Goal: Navigation & Orientation: Find specific page/section

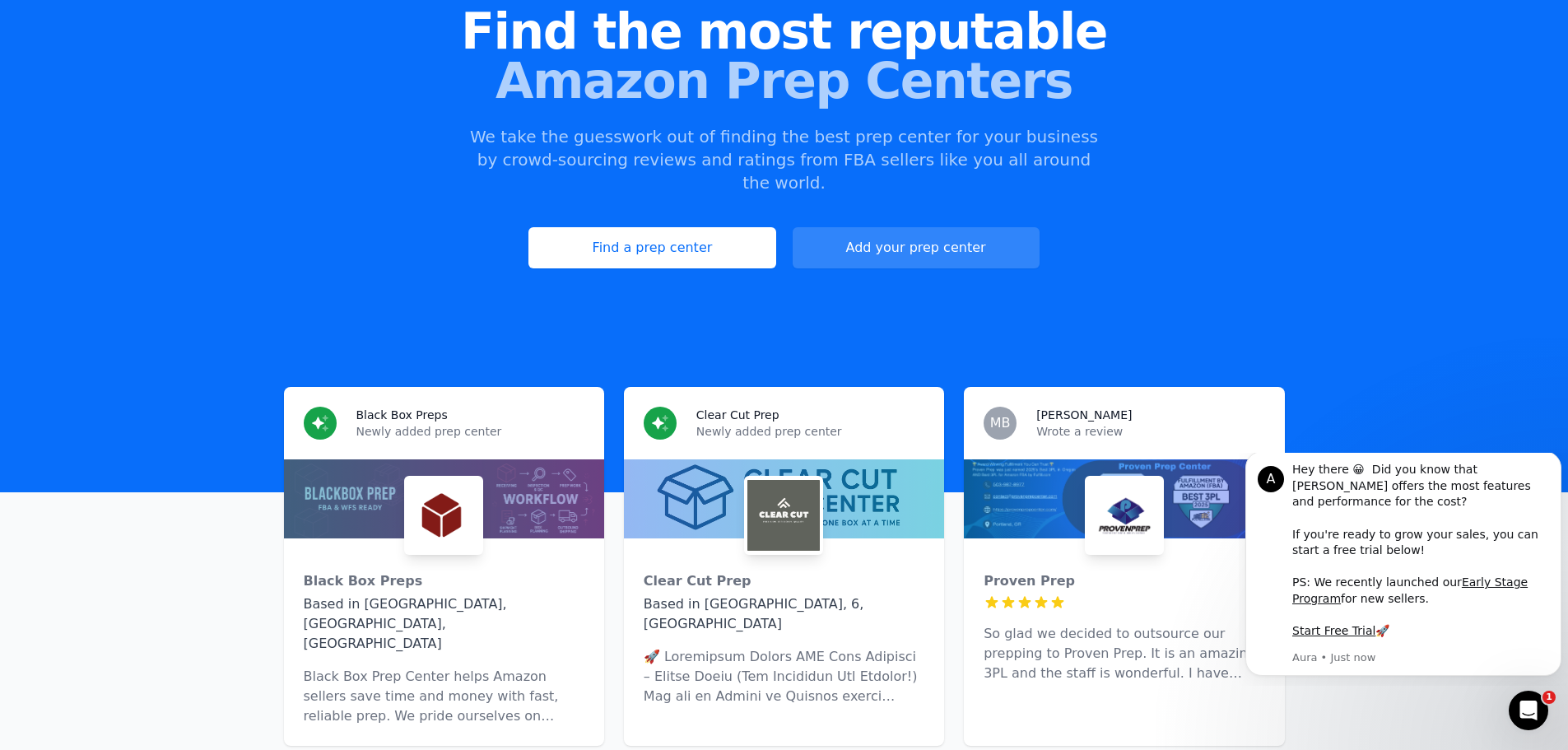
click at [691, 228] on link "Find a prep center" at bounding box center [652, 248] width 247 height 41
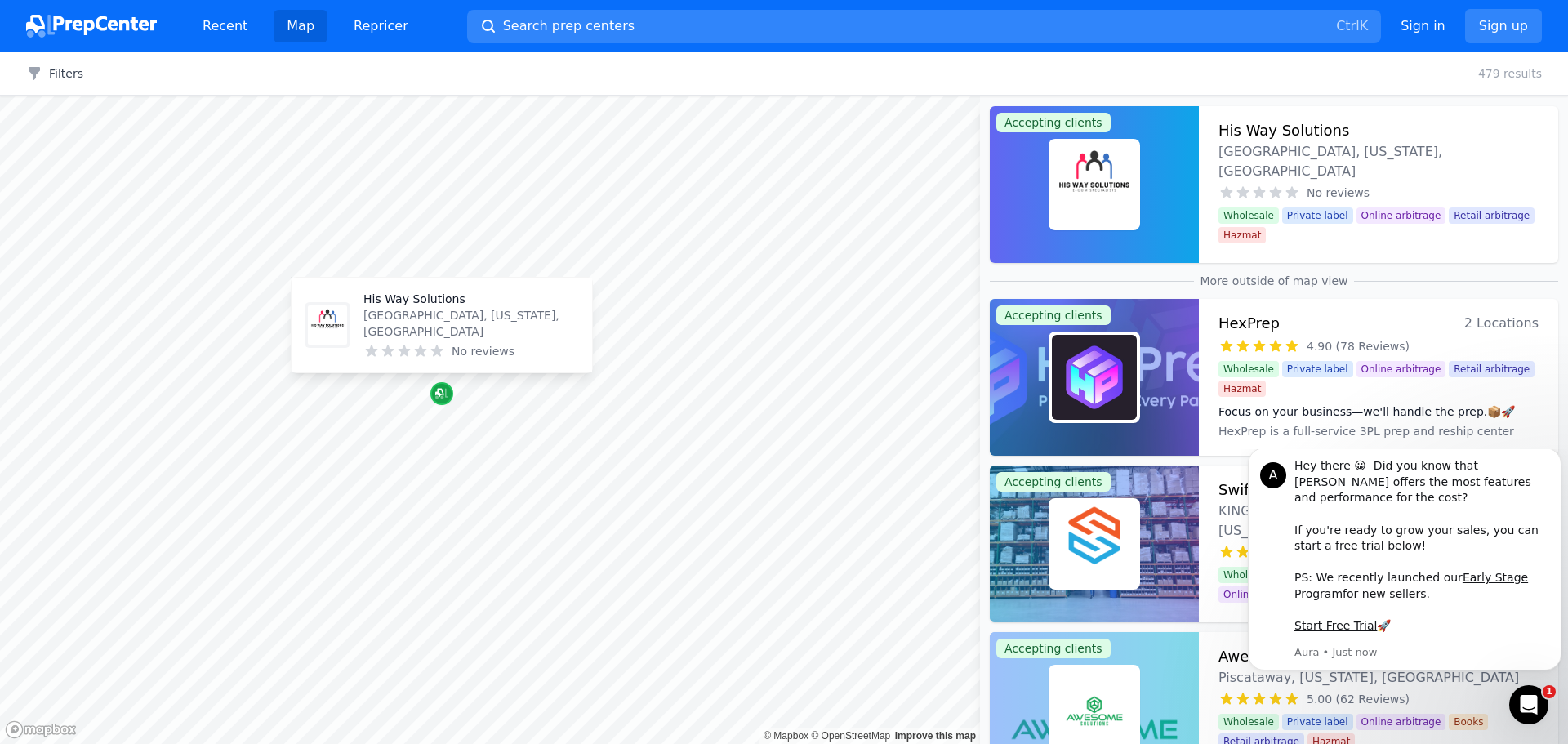
click at [442, 392] on icon "Map marker" at bounding box center [440, 393] width 9 height 9
click at [443, 395] on icon "Map marker" at bounding box center [440, 393] width 9 height 9
click at [1555, 456] on icon "Dismiss notification" at bounding box center [1556, 453] width 6 height 6
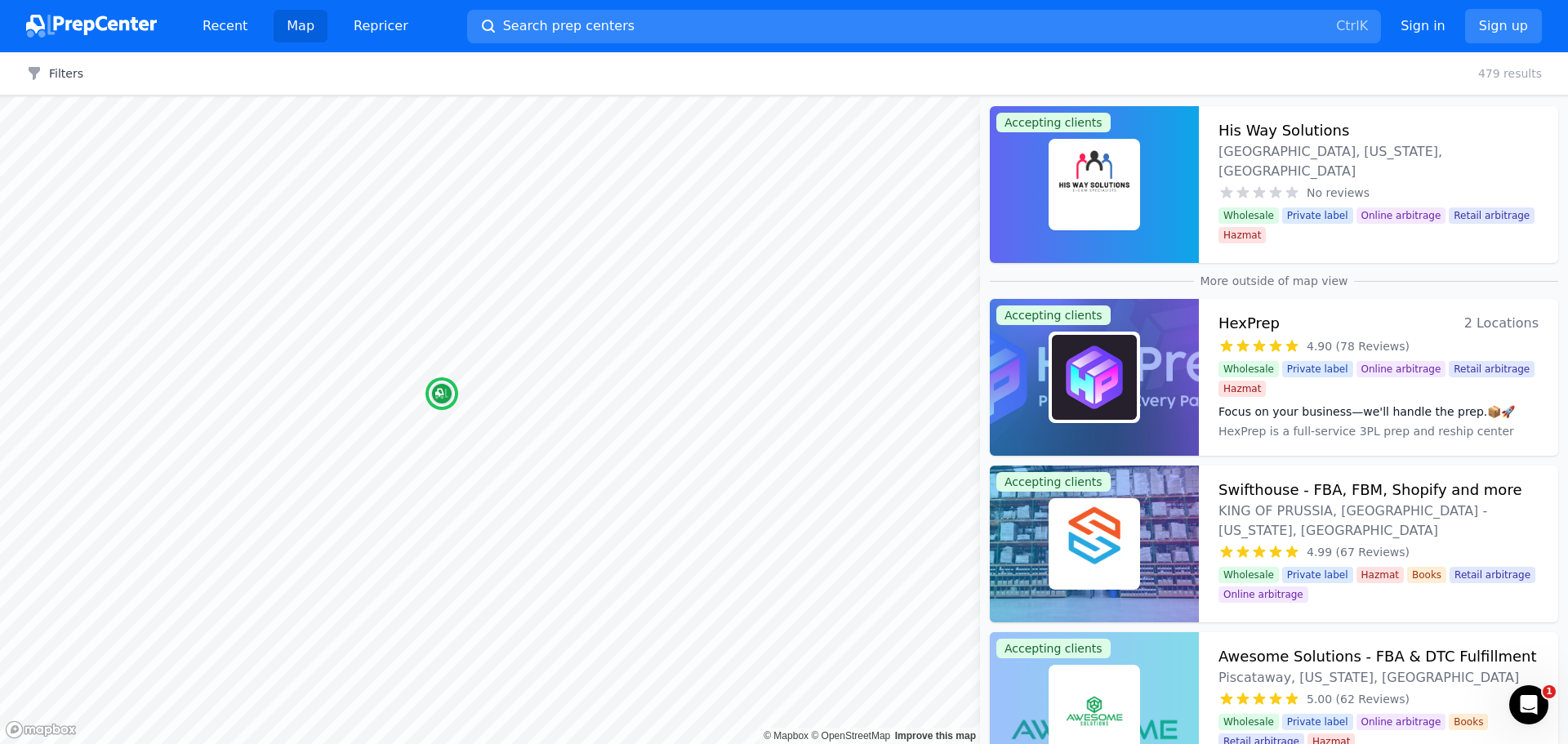
click at [1412, 185] on div "No reviews" at bounding box center [1378, 192] width 320 height 16
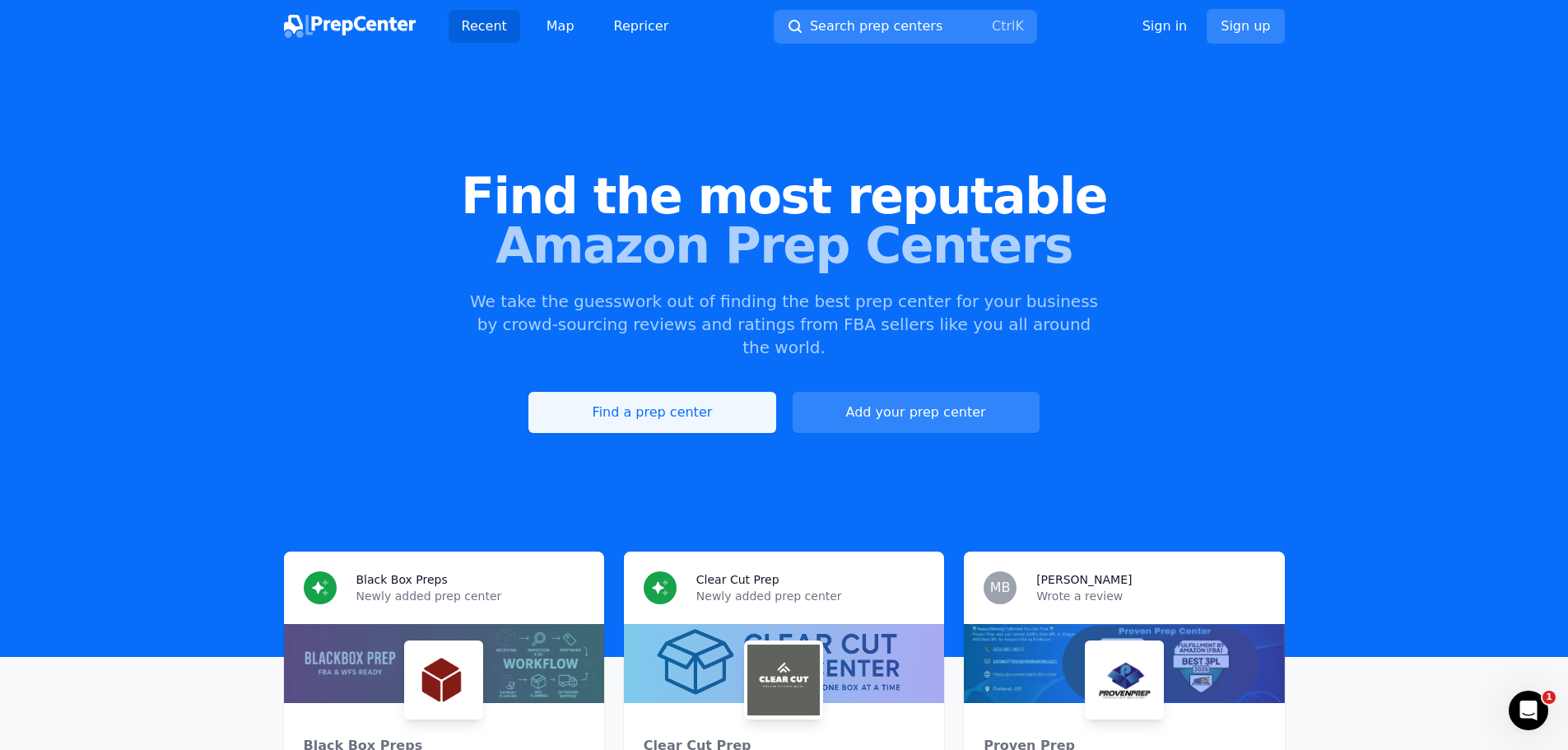
click at [703, 392] on link "Find a prep center" at bounding box center [652, 412] width 247 height 41
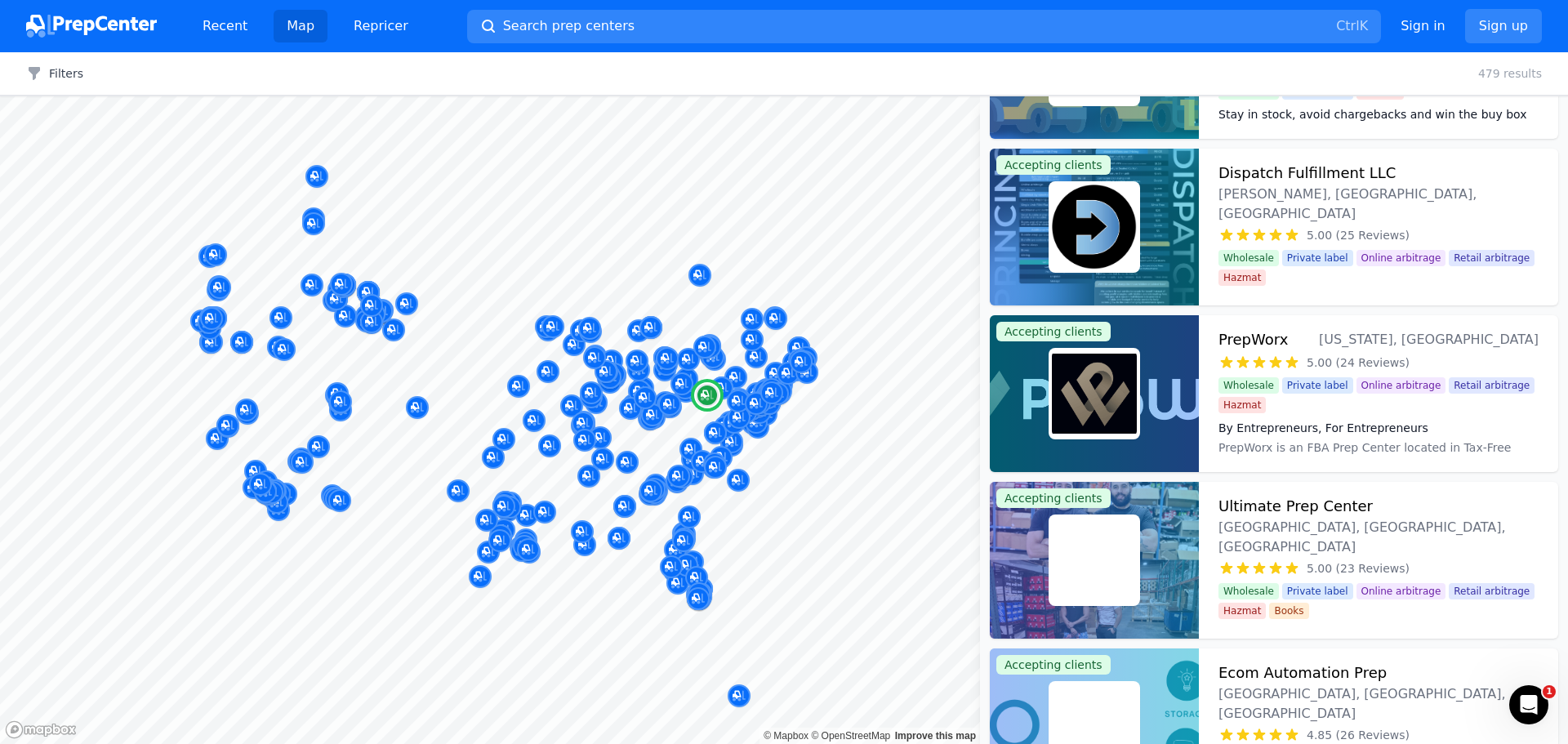
scroll to position [2206, 0]
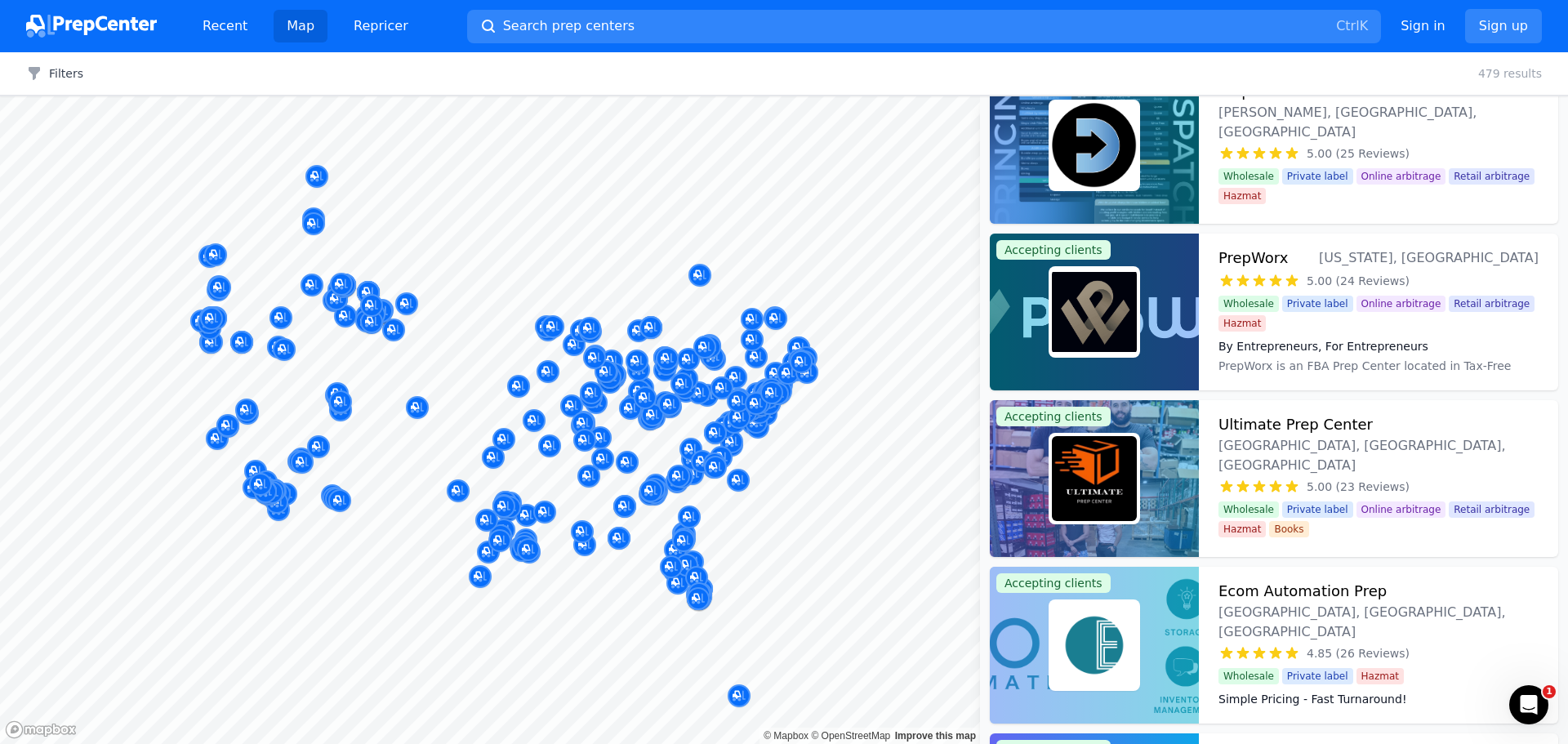
click at [505, 438] on div at bounding box center [493, 439] width 313 height 13
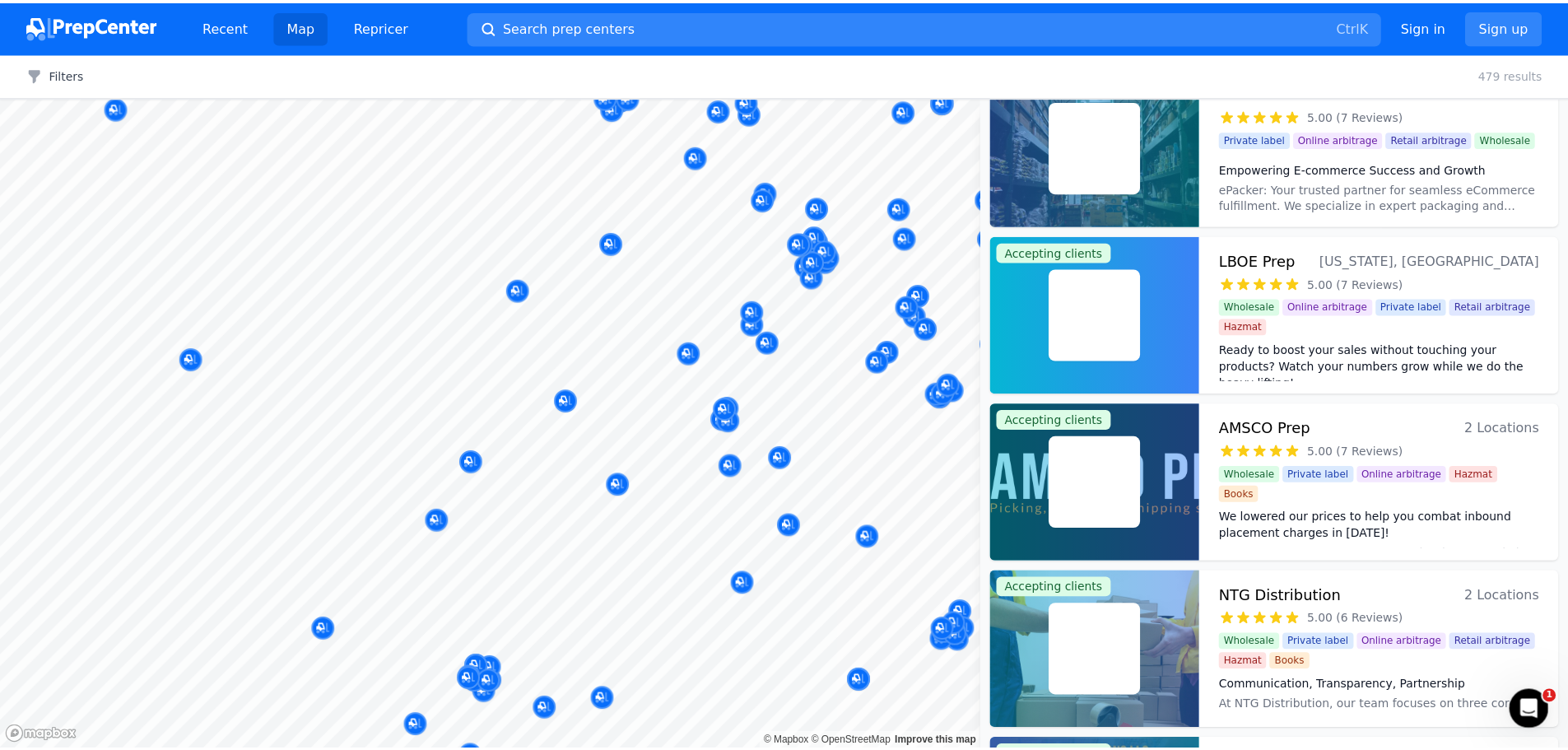
scroll to position [375, 0]
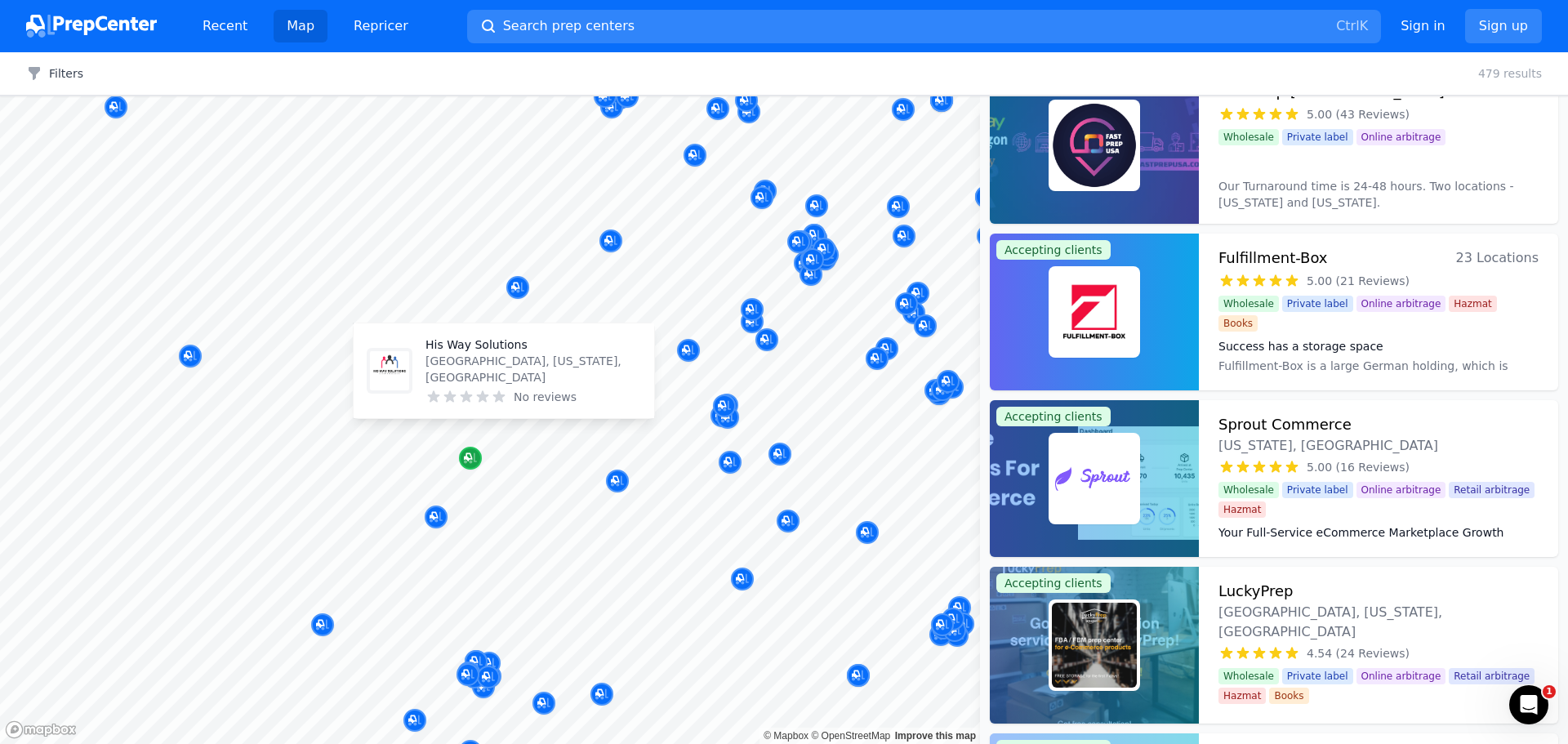
click at [471, 454] on icon "Map marker" at bounding box center [470, 458] width 13 height 16
click at [465, 457] on icon "Map marker" at bounding box center [468, 458] width 9 height 9
click at [467, 456] on icon "Map marker" at bounding box center [468, 458] width 9 height 9
click at [443, 353] on p "His Way Solutions" at bounding box center [533, 344] width 215 height 16
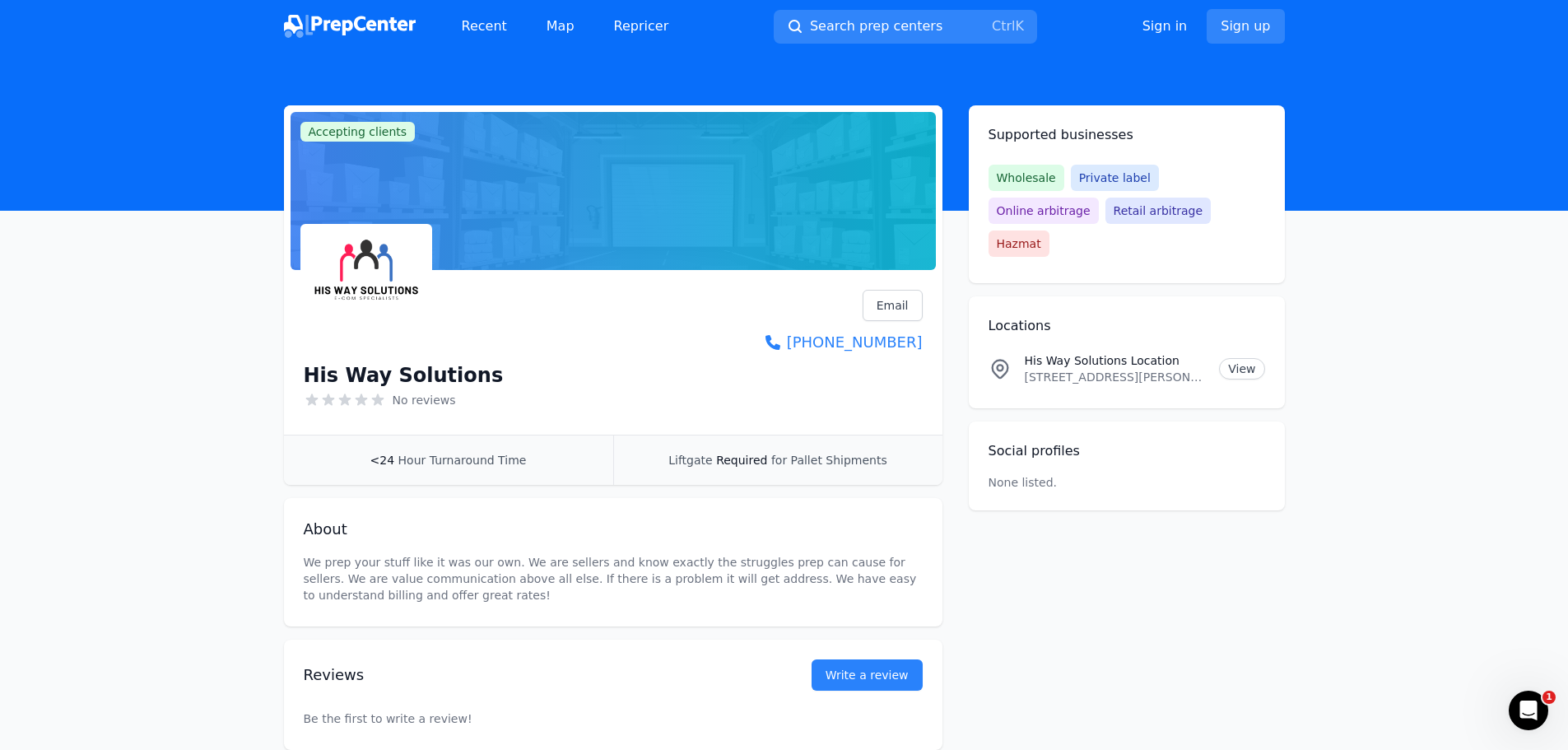
click at [361, 283] on img at bounding box center [366, 289] width 125 height 125
click at [367, 291] on img at bounding box center [366, 289] width 125 height 125
